Goal: Task Accomplishment & Management: Manage account settings

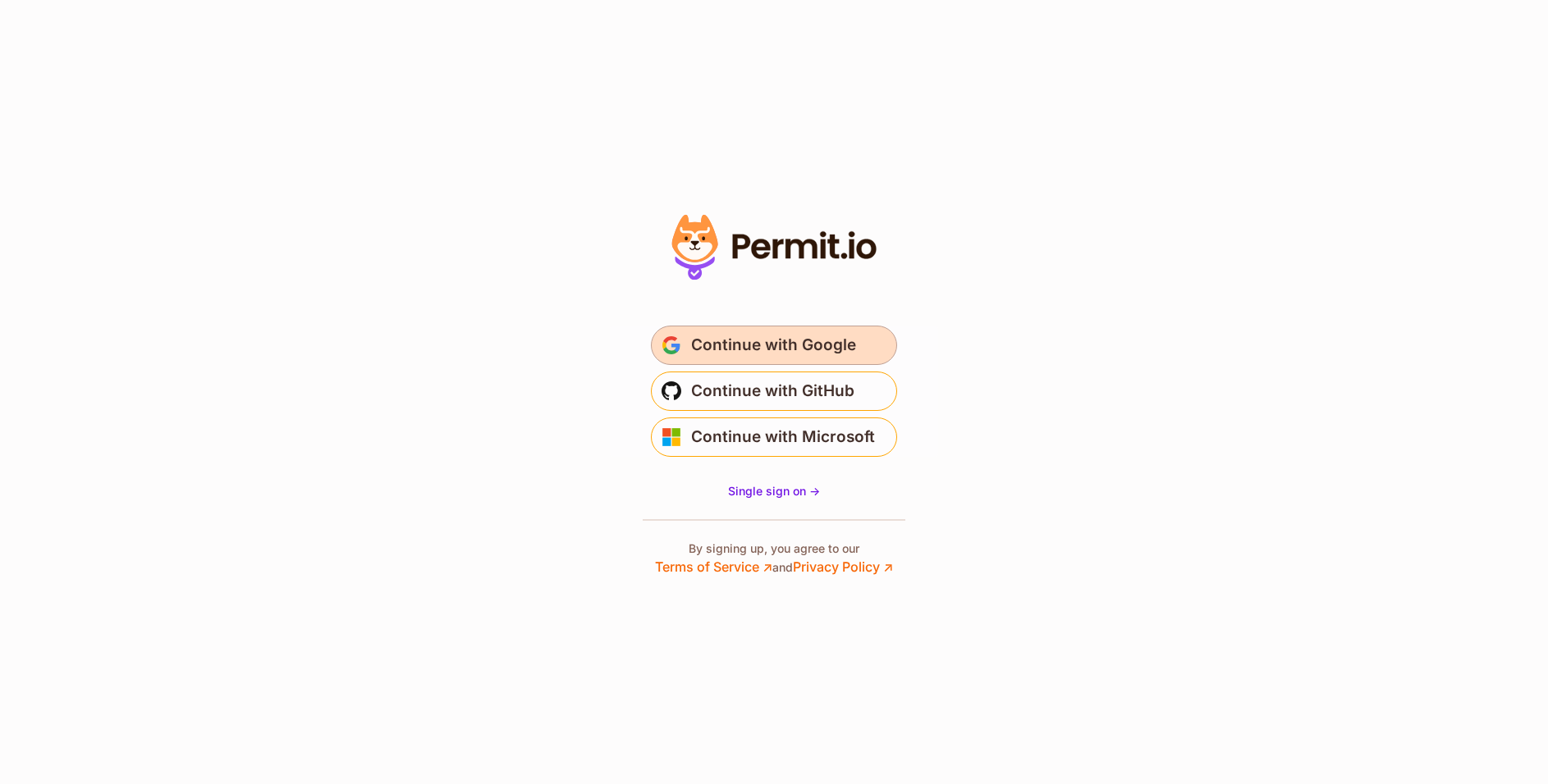
click at [810, 347] on span "Continue with Google" at bounding box center [773, 346] width 165 height 26
